Goal: Transaction & Acquisition: Purchase product/service

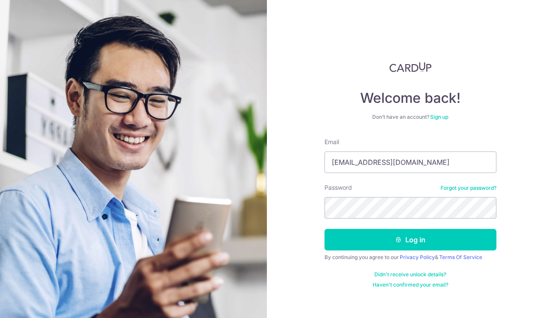
type input "lepakcorner@gmail.com"
click at [325, 229] on button "Log in" at bounding box center [411, 239] width 172 height 21
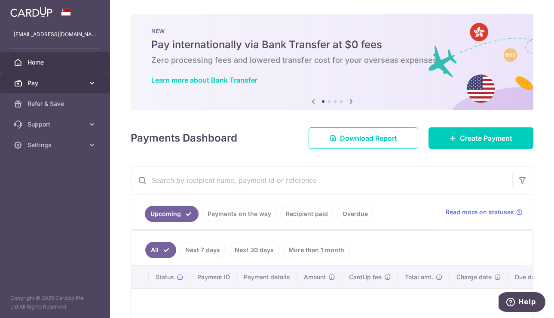
click at [64, 82] on span "Pay" at bounding box center [56, 83] width 57 height 9
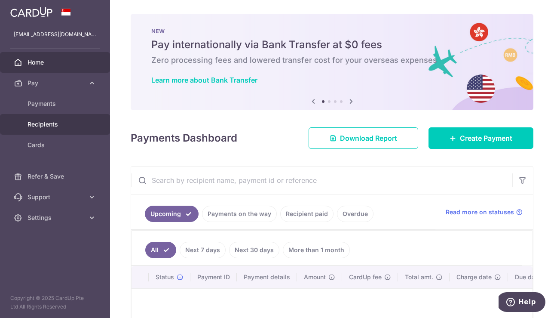
click at [47, 122] on div at bounding box center [280, 160] width 560 height 321
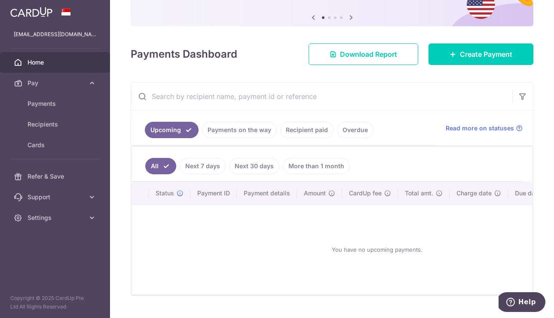
scroll to position [102, 0]
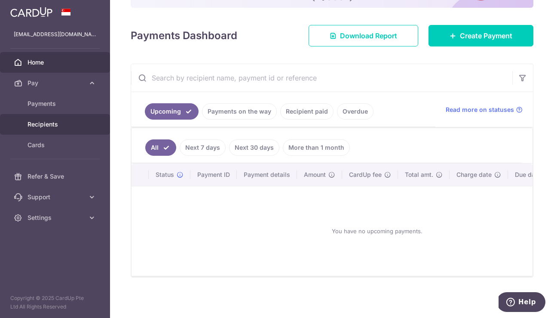
click at [53, 124] on span "Recipients" at bounding box center [56, 124] width 57 height 9
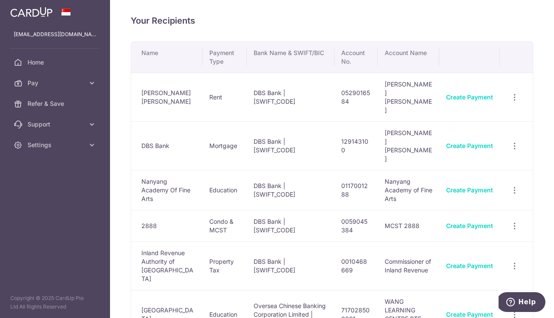
scroll to position [98, 0]
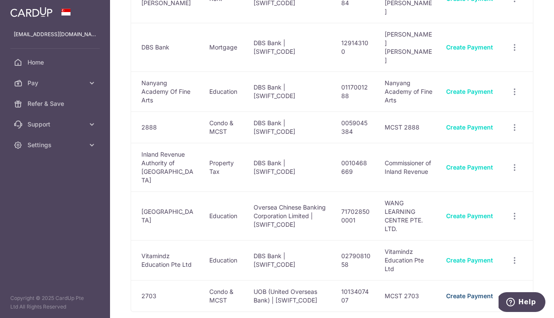
click at [487, 292] on link "Create Payment" at bounding box center [469, 295] width 47 height 7
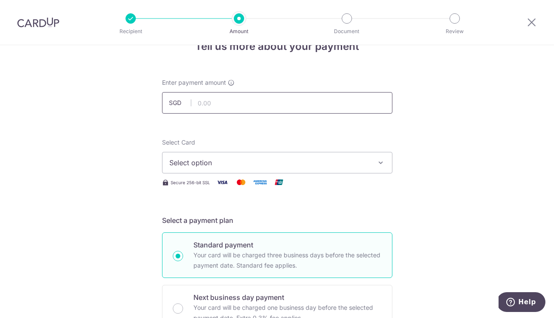
click at [278, 103] on input "text" at bounding box center [277, 102] width 230 height 21
type input "980.00"
click at [176, 163] on span "Select option" at bounding box center [269, 162] width 200 height 10
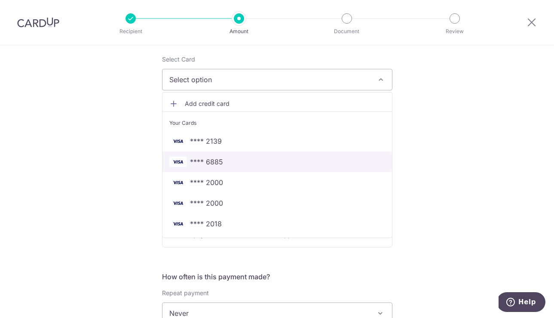
scroll to position [109, 0]
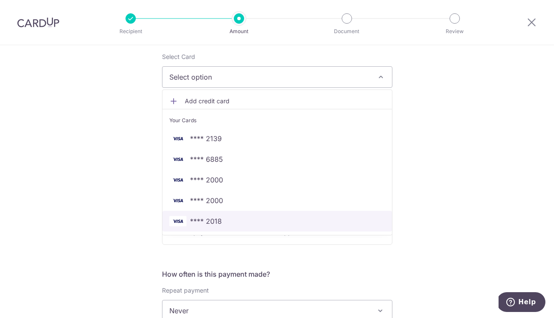
click at [244, 220] on span "**** 2018" at bounding box center [277, 221] width 216 height 10
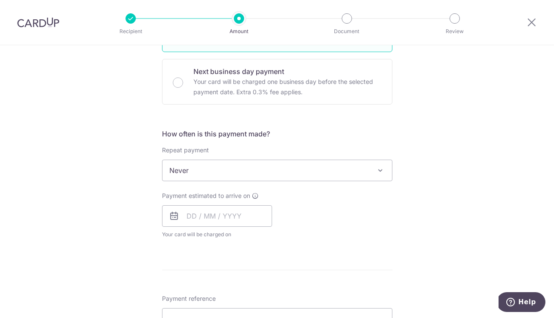
scroll to position [265, 0]
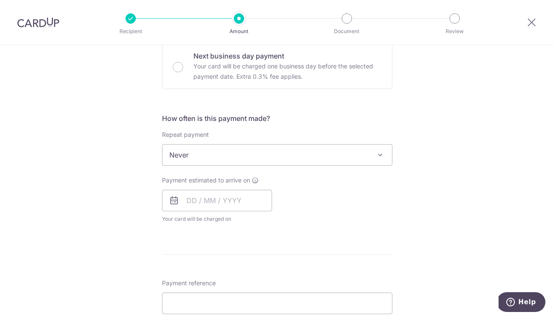
click at [229, 156] on span "Never" at bounding box center [277, 154] width 230 height 21
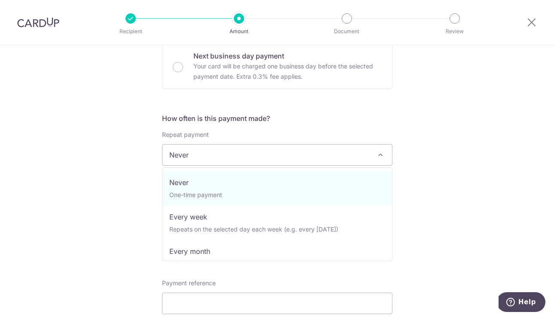
click at [229, 156] on span "Never" at bounding box center [277, 154] width 230 height 21
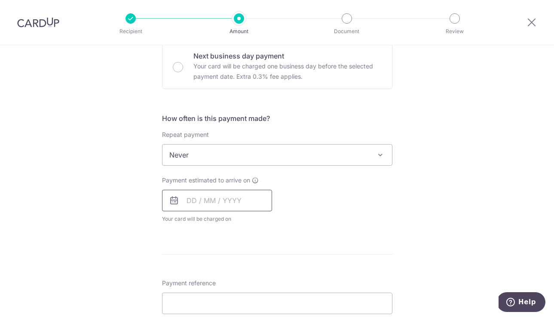
click at [209, 202] on input "text" at bounding box center [217, 200] width 110 height 21
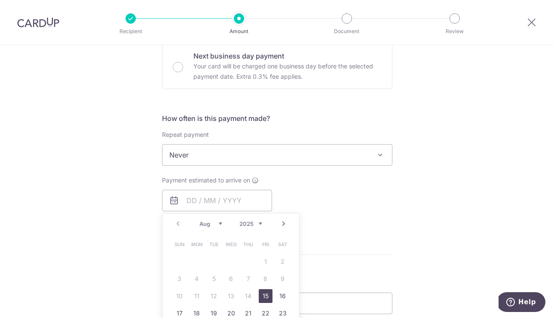
click at [267, 290] on link "15" at bounding box center [266, 296] width 14 height 14
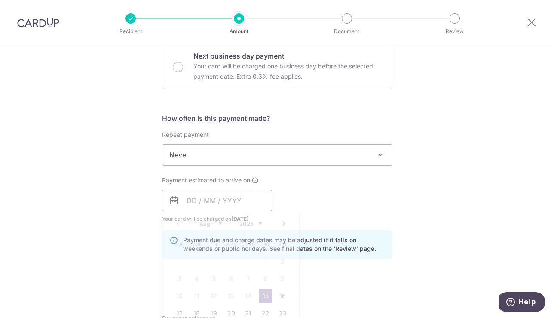
type input "[DATE]"
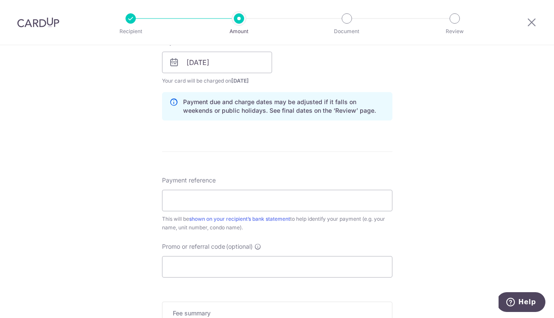
scroll to position [411, 0]
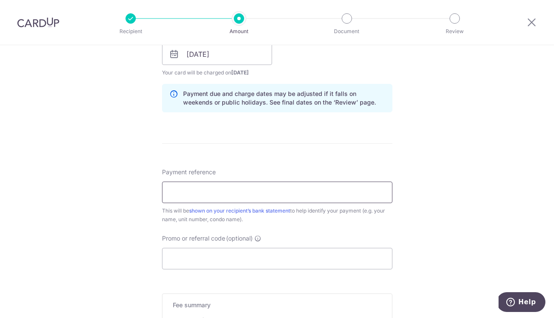
click at [244, 196] on input "Payment reference" at bounding box center [277, 191] width 230 height 21
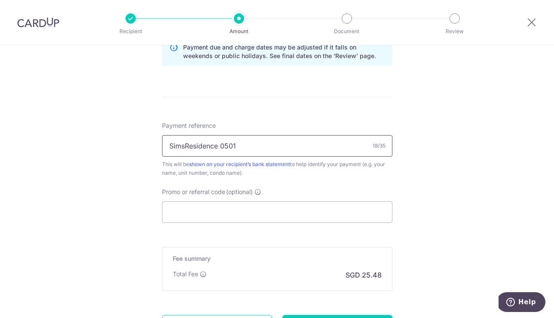
scroll to position [492, 0]
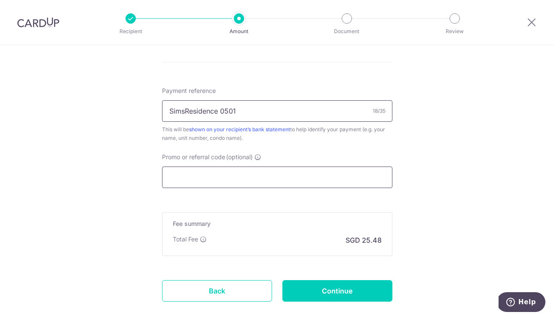
type input "SimsResidence 0501"
click at [205, 182] on input "Promo or referral code (optional)" at bounding box center [277, 176] width 230 height 21
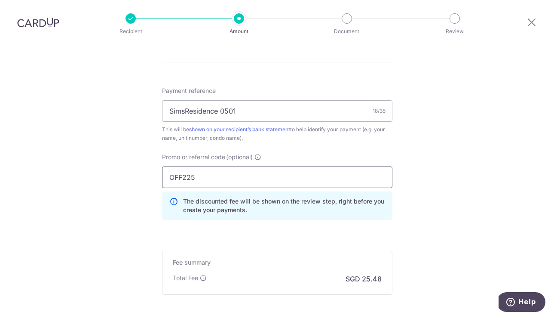
scroll to position [579, 0]
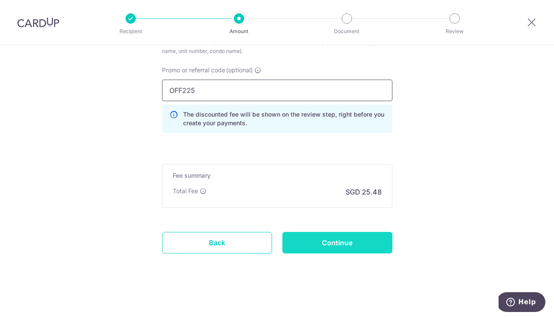
type input "OFF225"
click at [313, 245] on input "Continue" at bounding box center [337, 242] width 110 height 21
type input "Create Schedule"
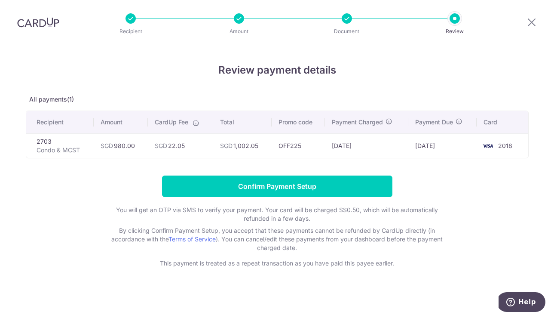
scroll to position [0, 0]
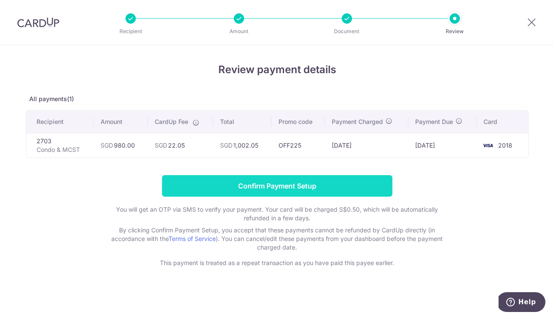
click at [290, 181] on input "Confirm Payment Setup" at bounding box center [277, 185] width 230 height 21
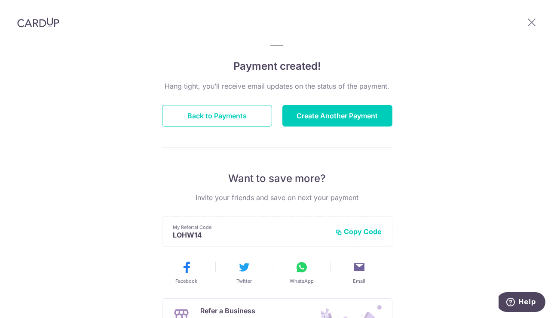
scroll to position [10, 0]
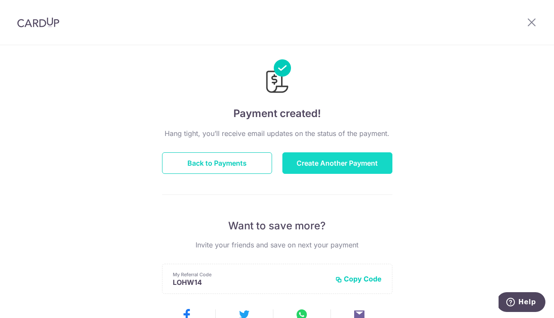
click at [310, 166] on button "Create Another Payment" at bounding box center [337, 162] width 110 height 21
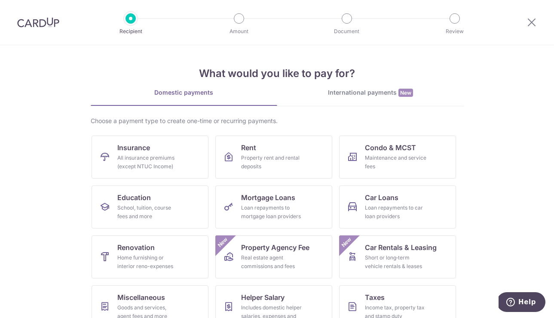
click at [45, 20] on img at bounding box center [38, 22] width 42 height 10
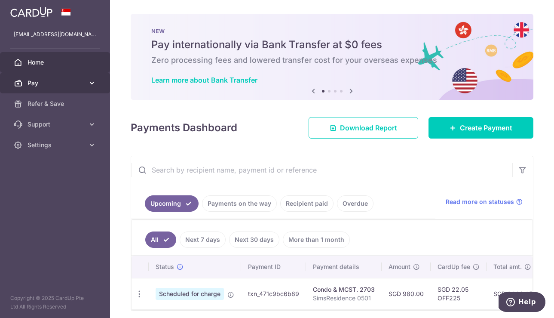
click at [89, 83] on icon at bounding box center [92, 83] width 9 height 9
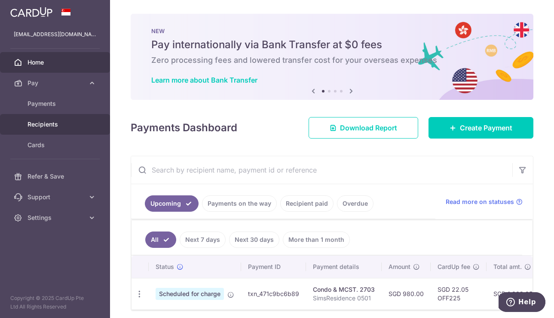
click at [67, 123] on span "Recipients" at bounding box center [56, 124] width 57 height 9
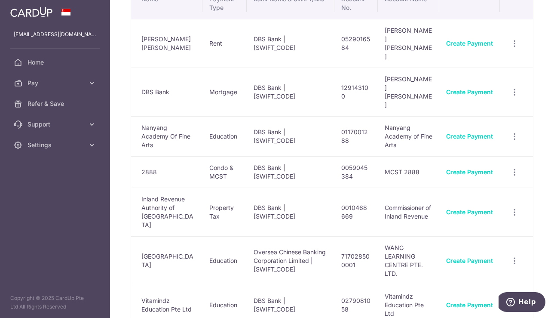
scroll to position [98, 0]
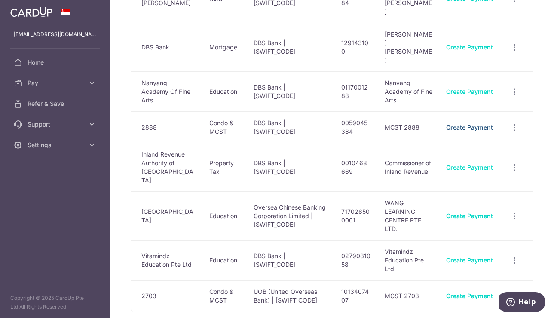
click at [465, 123] on link "Create Payment" at bounding box center [469, 126] width 47 height 7
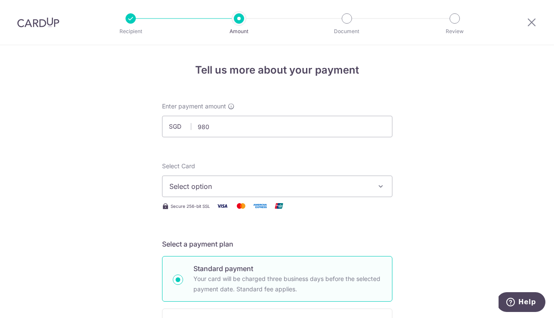
type input "980.00"
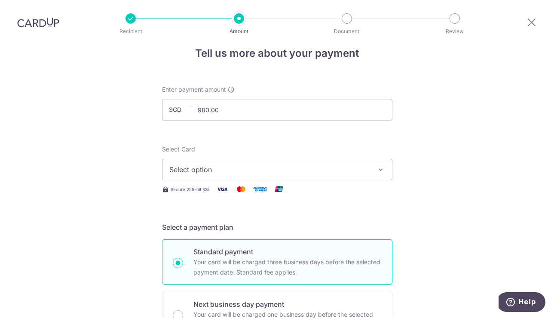
click at [217, 169] on span "Select option" at bounding box center [269, 169] width 200 height 10
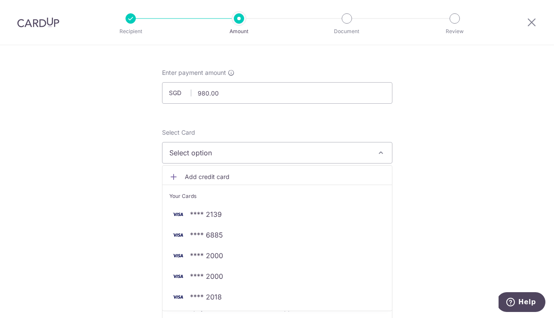
scroll to position [40, 0]
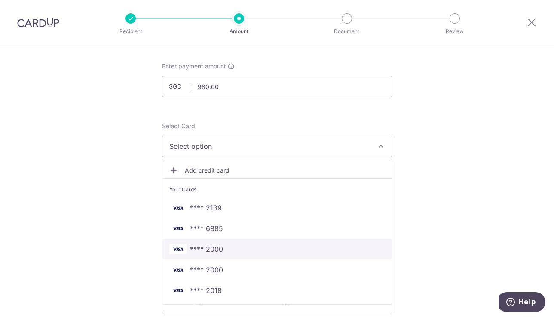
click at [214, 243] on link "**** 2000" at bounding box center [277, 249] width 230 height 21
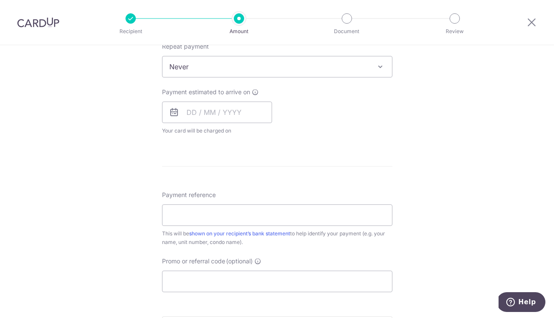
scroll to position [388, 0]
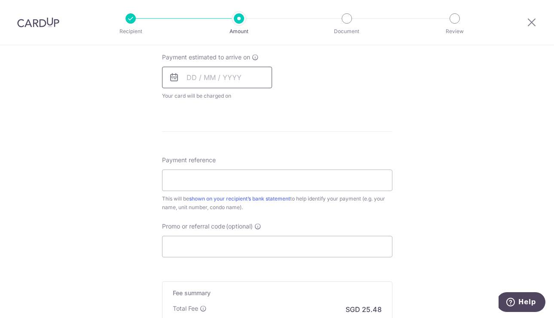
click at [193, 74] on input "text" at bounding box center [217, 77] width 110 height 21
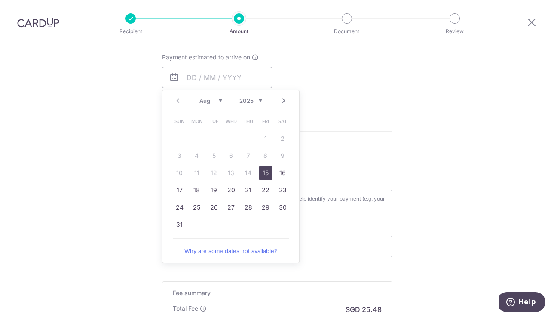
click at [267, 172] on link "15" at bounding box center [266, 173] width 14 height 14
type input "15/08/2025"
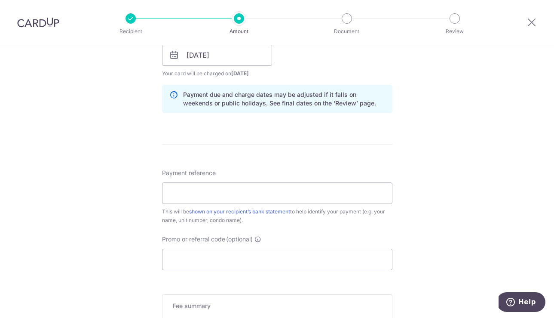
scroll to position [415, 0]
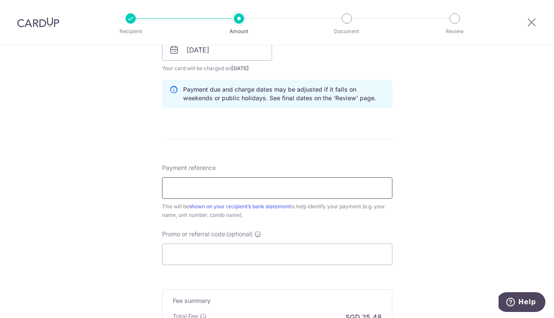
click at [258, 189] on input "Payment reference" at bounding box center [277, 187] width 230 height 21
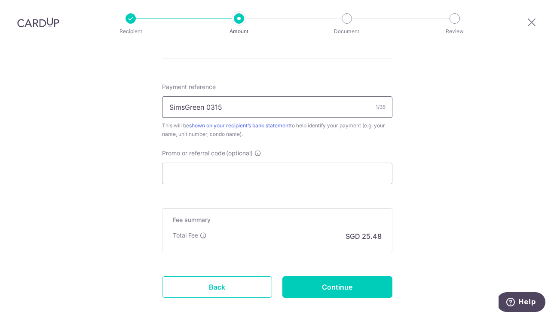
scroll to position [500, 0]
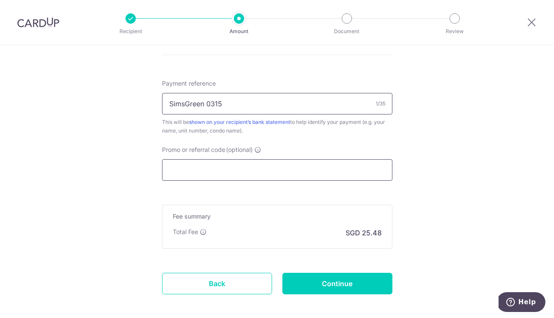
type input "SimsGreen 0315"
click at [196, 169] on input "Promo or referral code (optional)" at bounding box center [277, 169] width 230 height 21
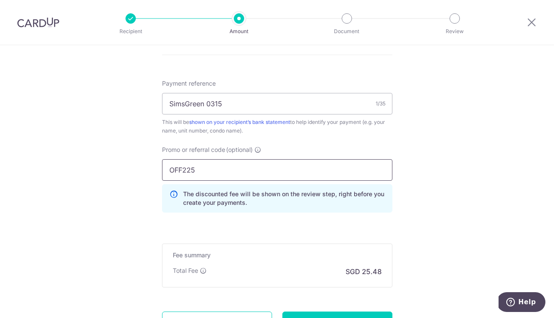
scroll to position [579, 0]
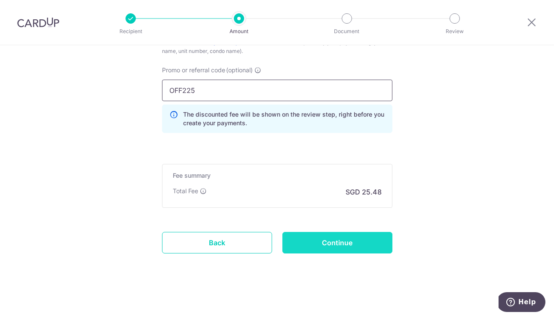
type input "OFF225"
click at [317, 235] on input "Continue" at bounding box center [337, 242] width 110 height 21
type input "Create Schedule"
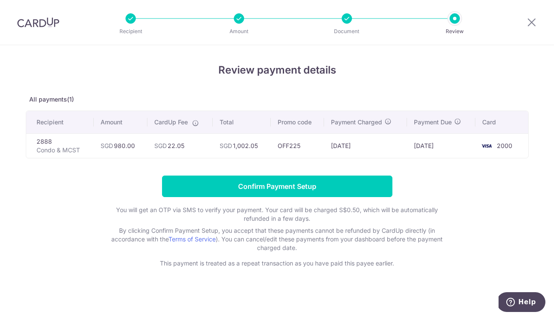
scroll to position [0, 0]
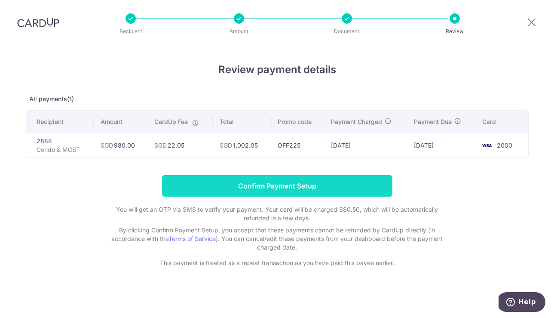
click at [310, 181] on input "Confirm Payment Setup" at bounding box center [277, 185] width 230 height 21
